Goal: Find specific page/section: Find specific page/section

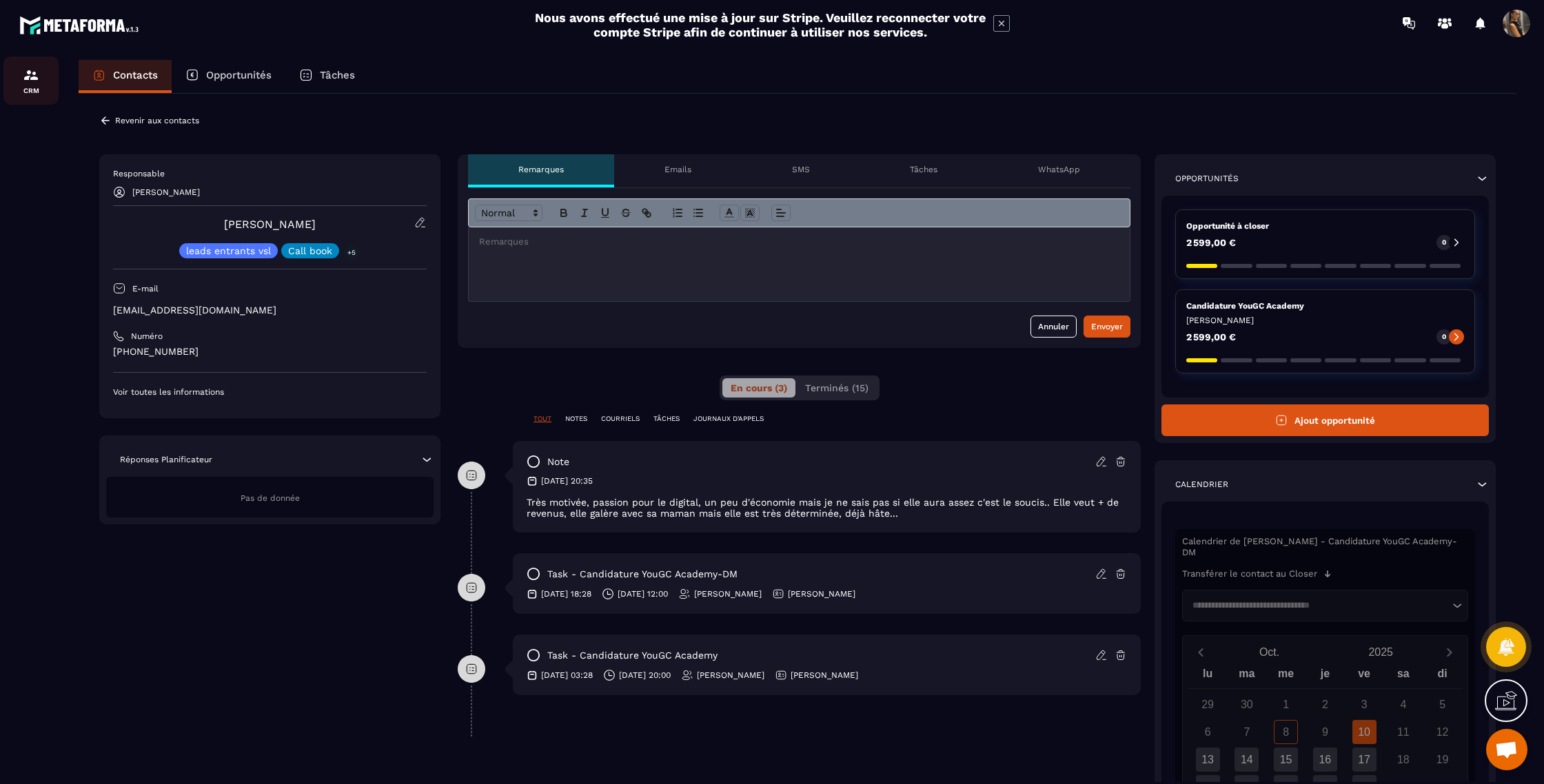
click at [33, 84] on div "CRM" at bounding box center [31, 81] width 55 height 28
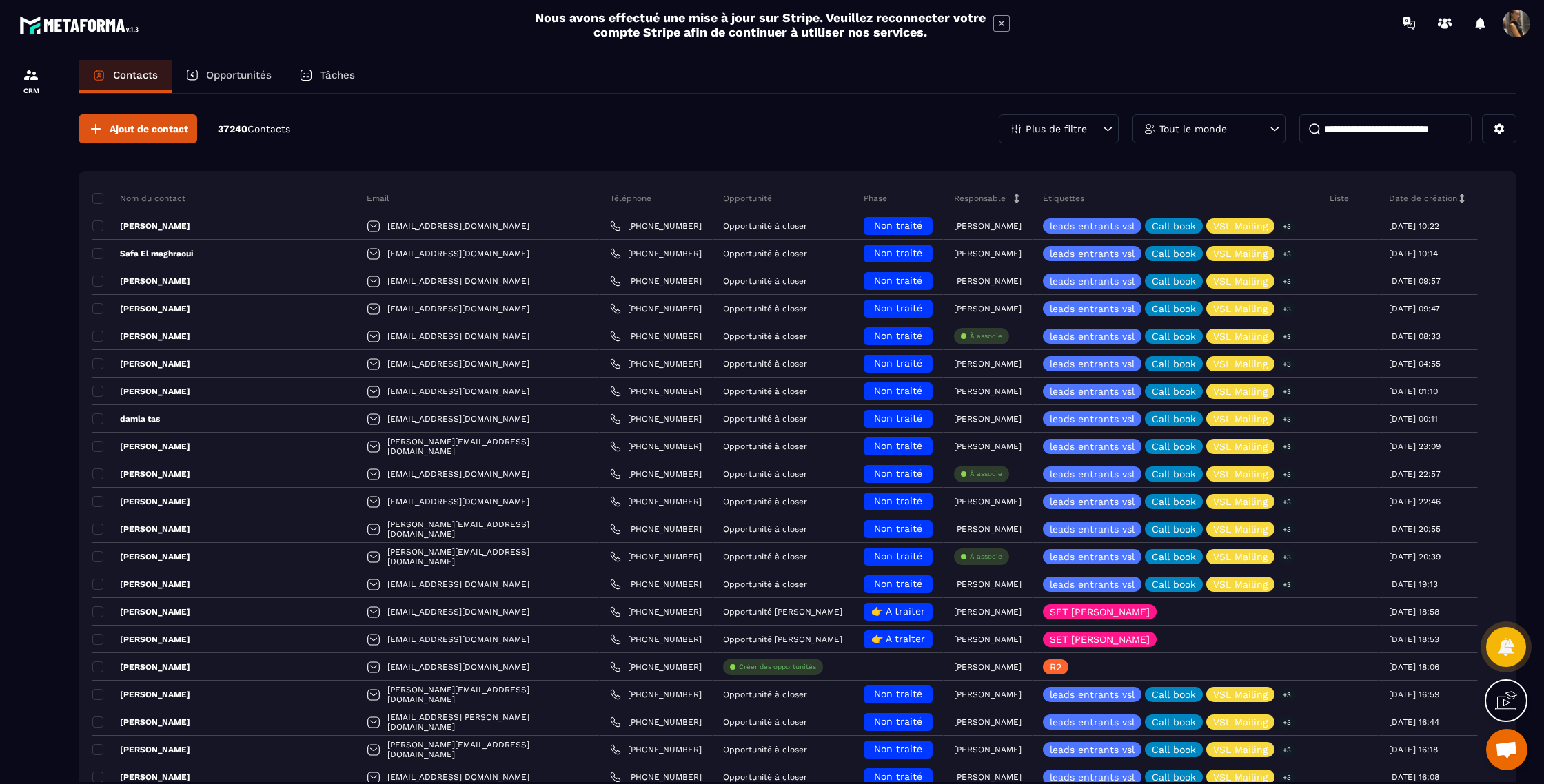
click at [1411, 131] on input at bounding box center [1385, 128] width 172 height 28
type input "********"
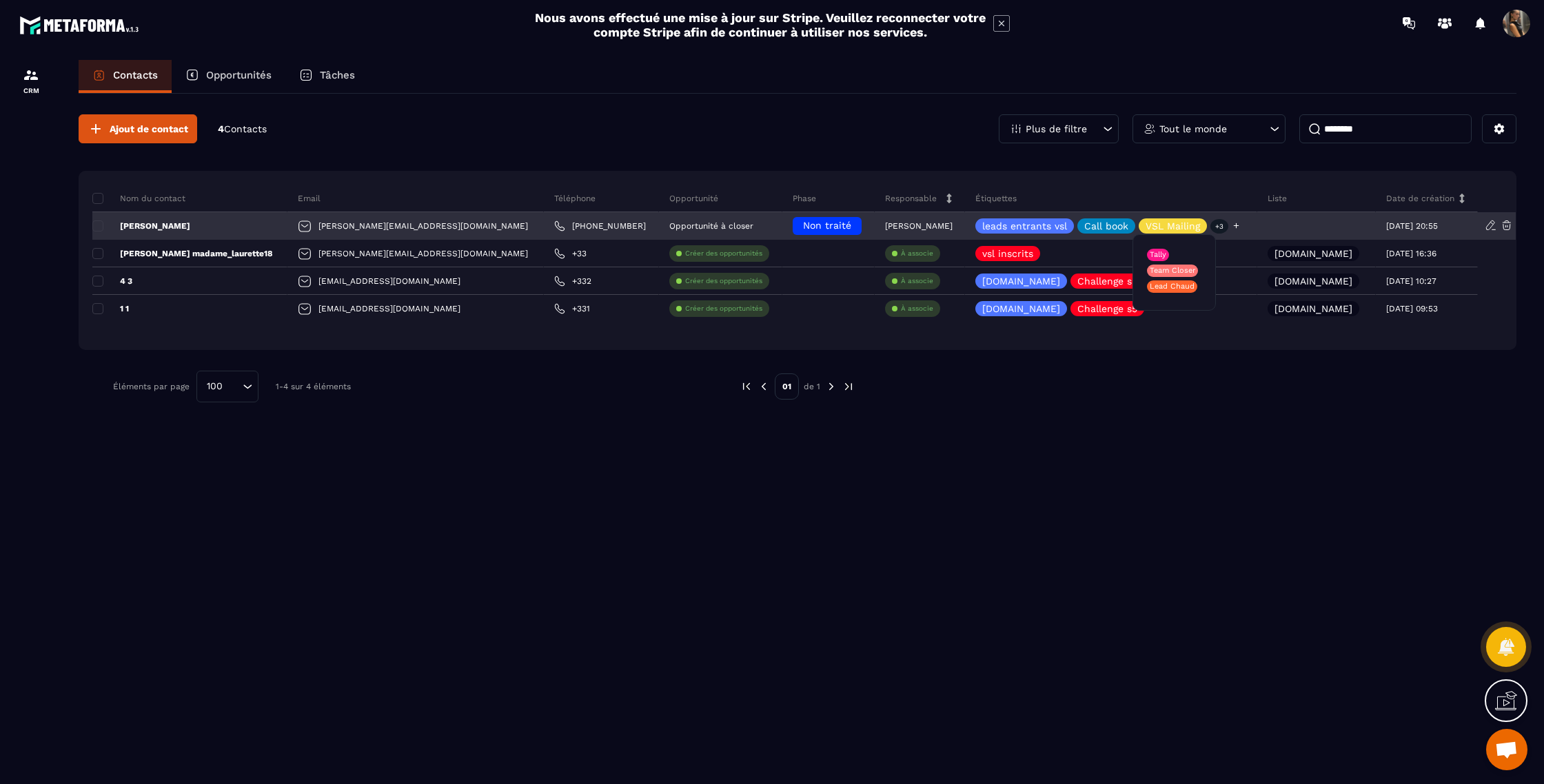
click at [1210, 230] on p "+3" at bounding box center [1218, 226] width 17 height 15
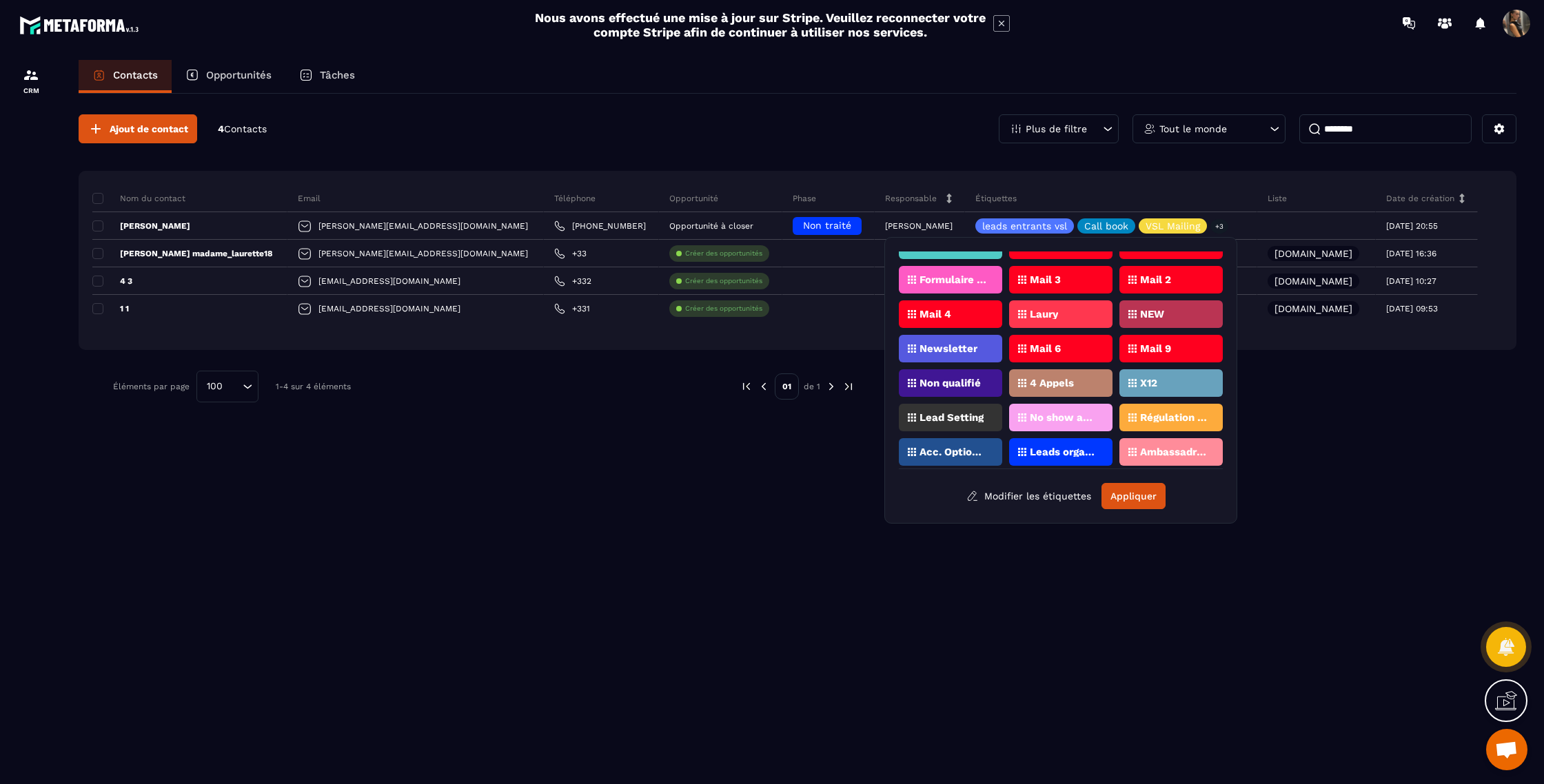
scroll to position [566, 0]
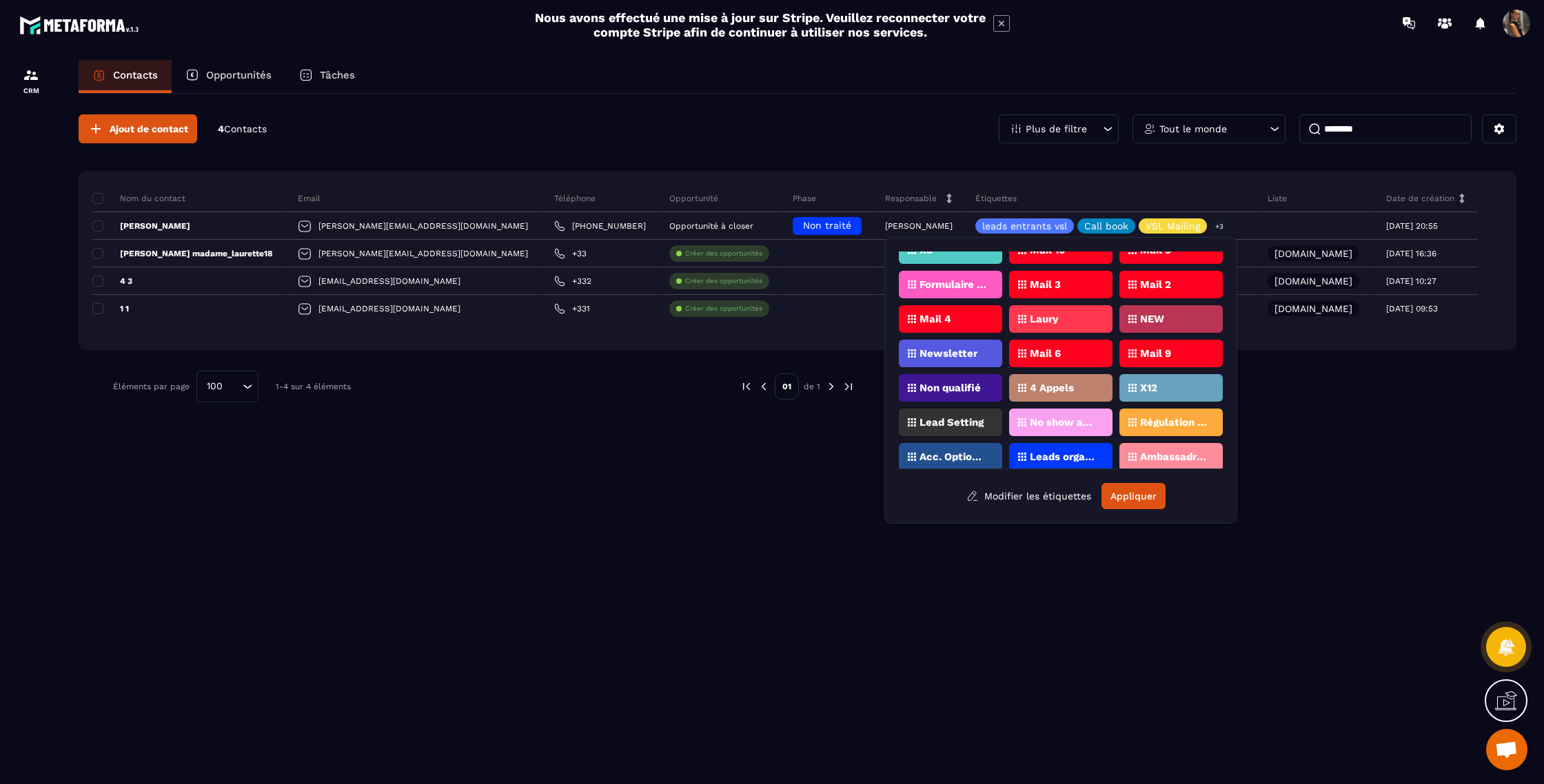
click at [1081, 323] on div "Laury" at bounding box center [1060, 319] width 103 height 28
click at [1126, 499] on button "Appliquer" at bounding box center [1133, 495] width 64 height 26
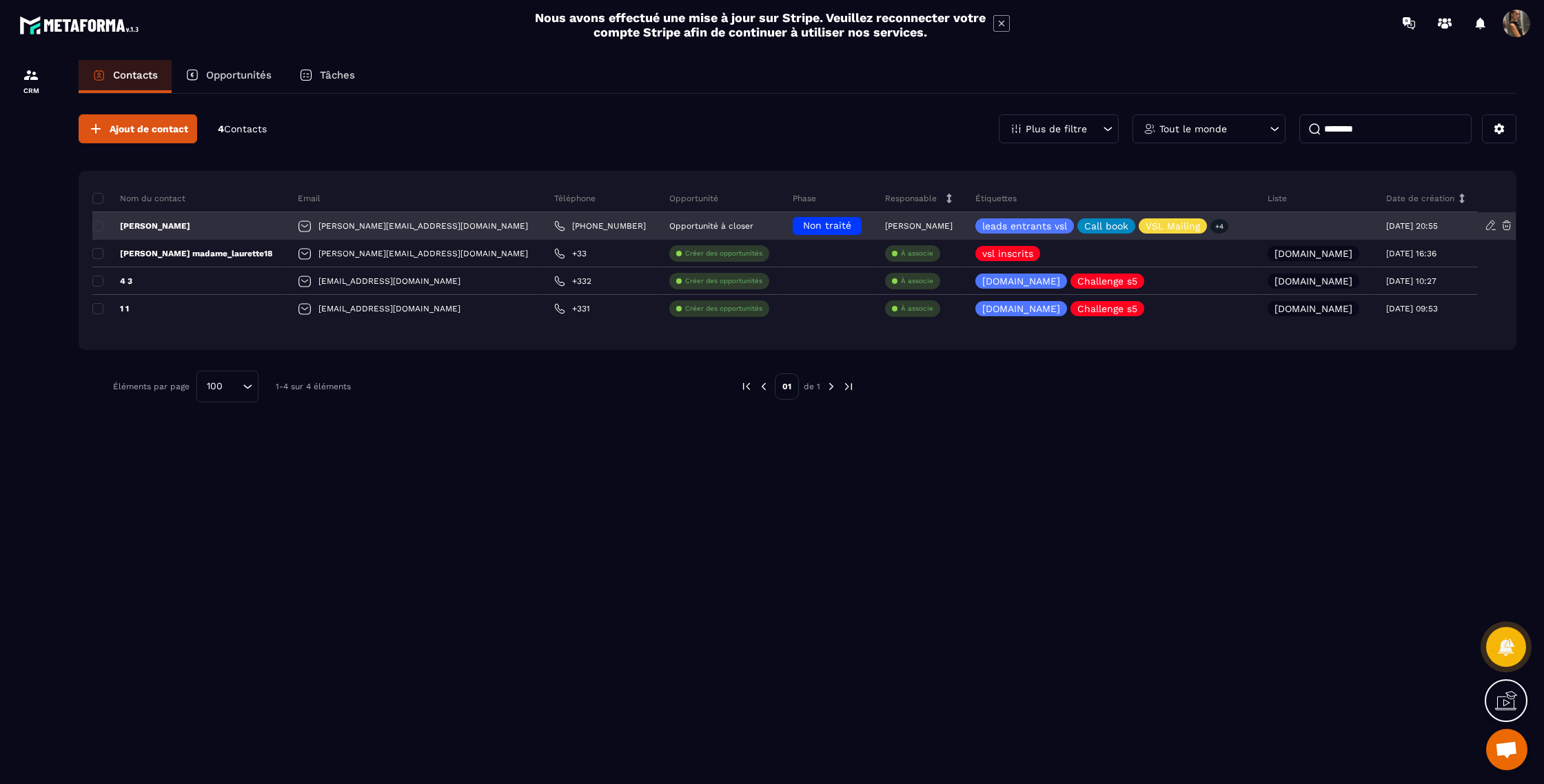
click at [160, 227] on p "[PERSON_NAME]" at bounding box center [141, 226] width 97 height 11
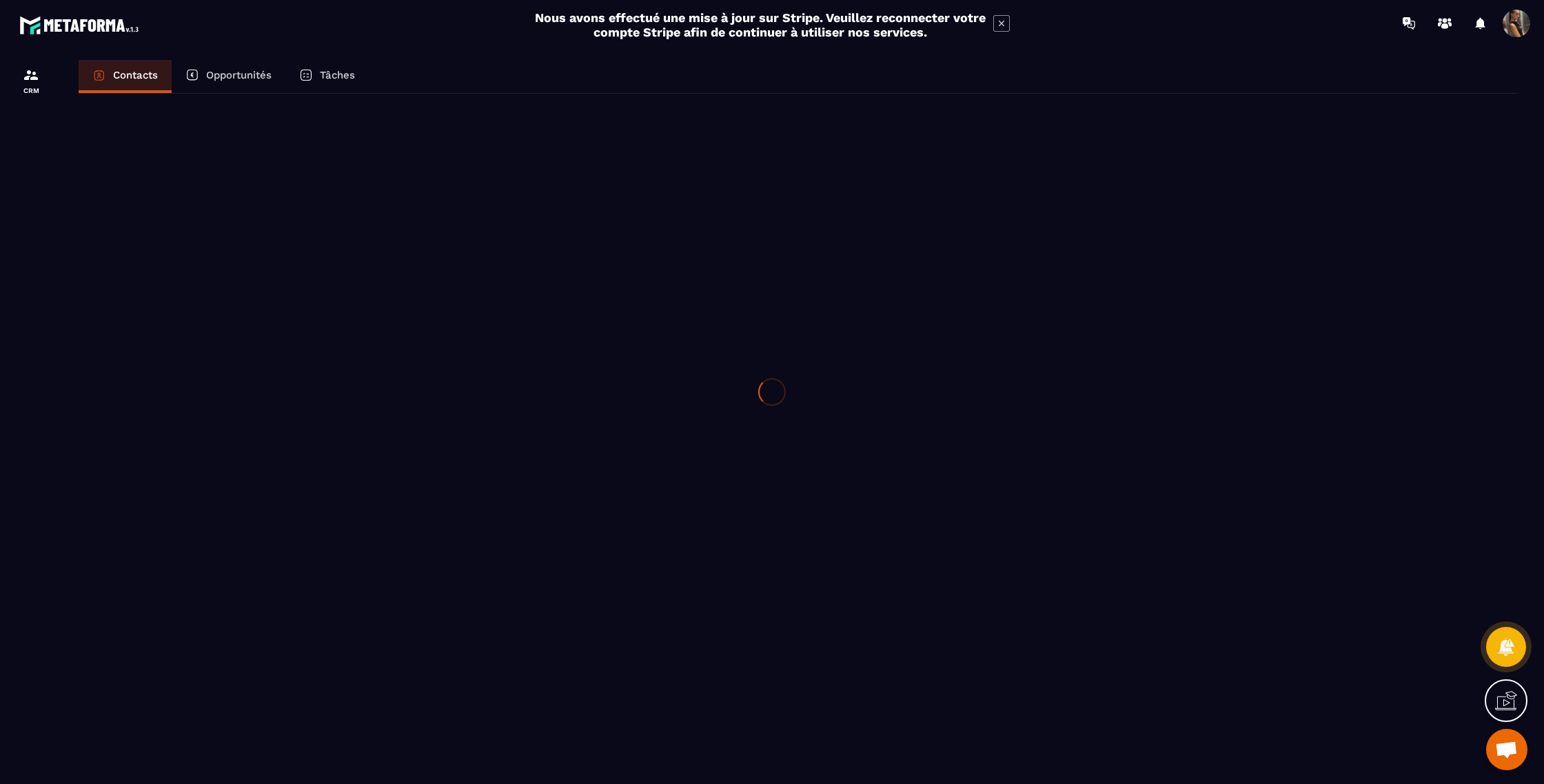
click at [160, 227] on div at bounding box center [772, 392] width 1544 height 784
